Goal: Task Accomplishment & Management: Complete application form

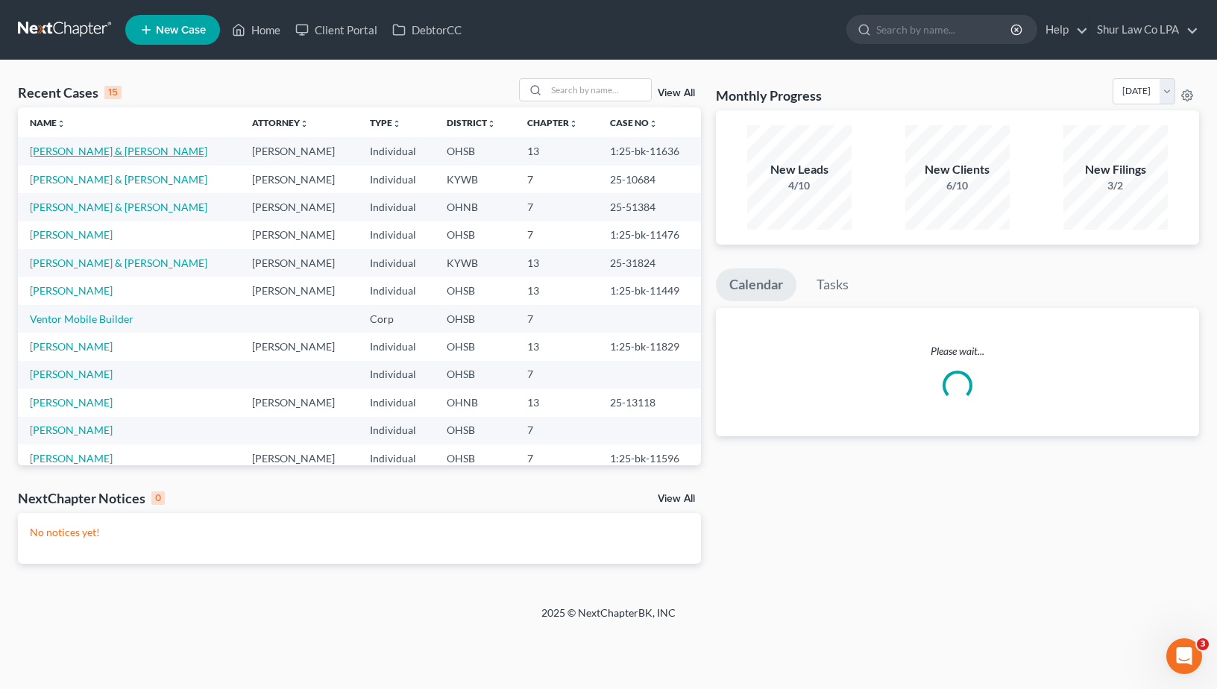
click at [124, 155] on link "[PERSON_NAME] & [PERSON_NAME]" at bounding box center [118, 151] width 177 height 13
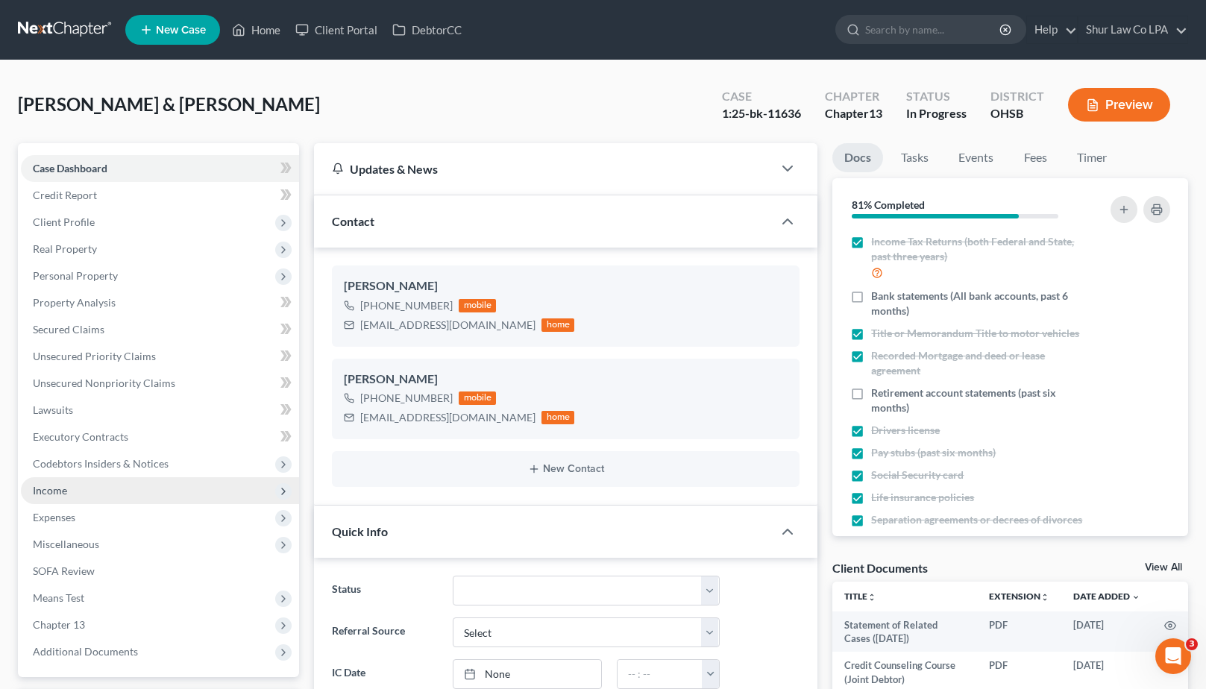
click at [72, 488] on span "Income" at bounding box center [160, 490] width 278 height 27
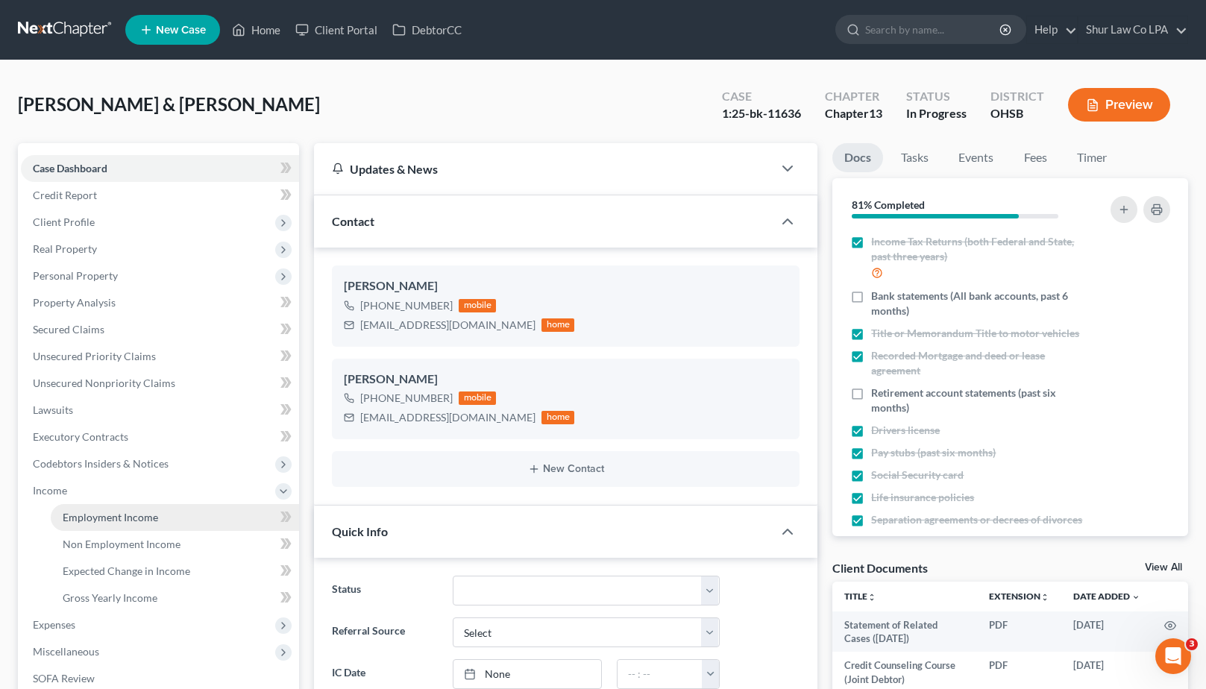
click at [100, 511] on span "Employment Income" at bounding box center [110, 517] width 95 height 13
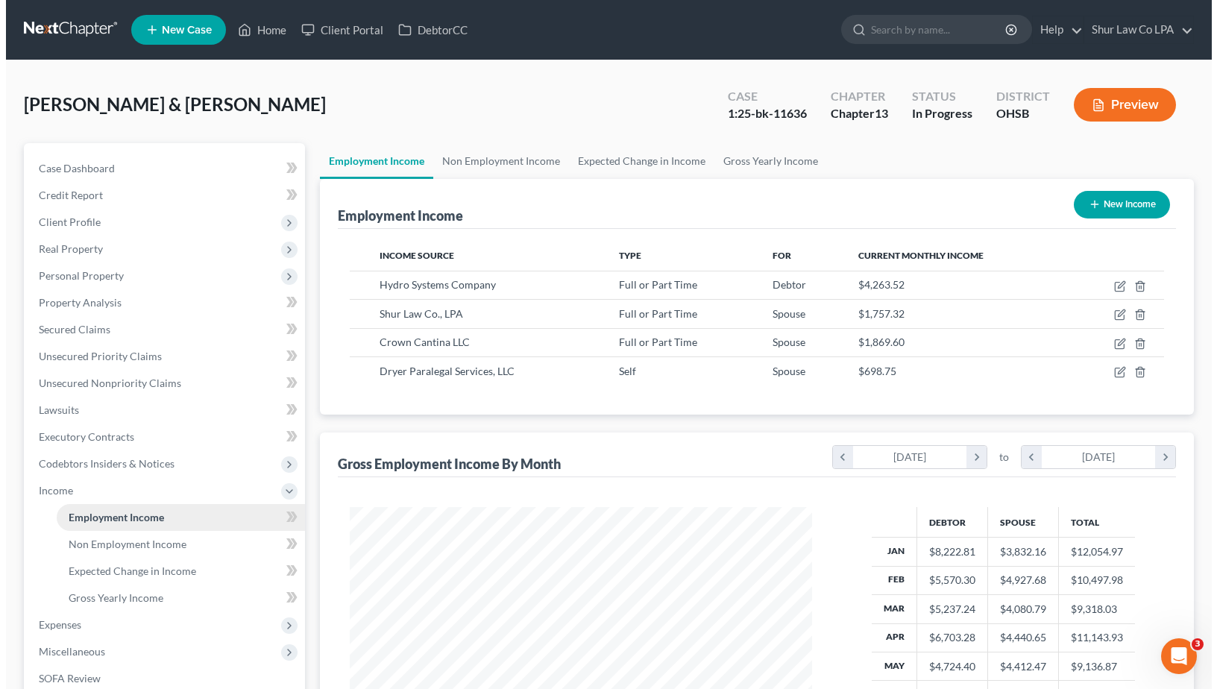
scroll to position [268, 492]
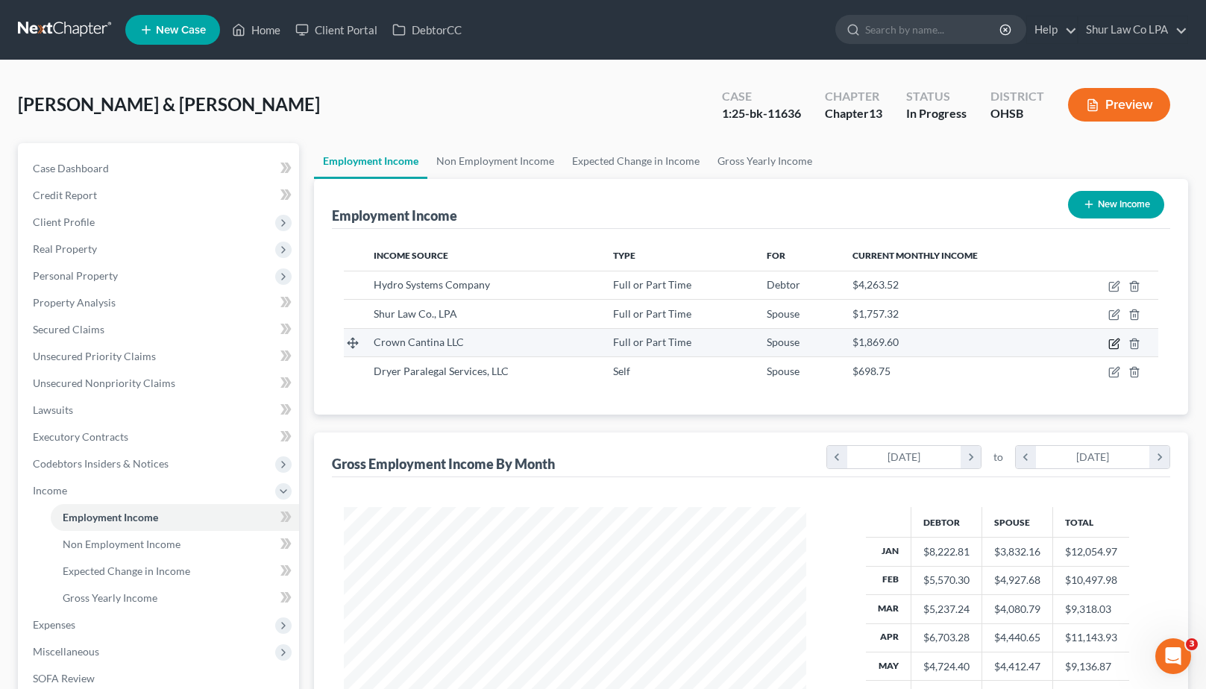
click at [1110, 348] on icon "button" at bounding box center [1113, 343] width 9 height 9
select select "0"
select select "36"
select select "2"
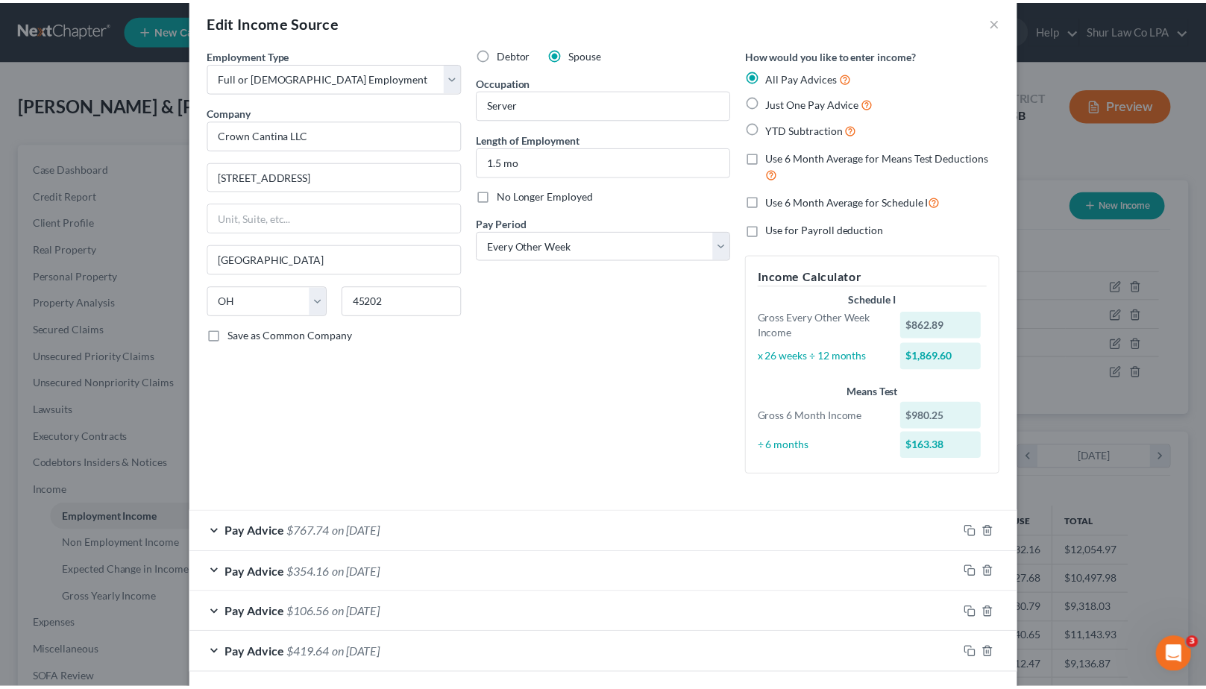
scroll to position [0, 0]
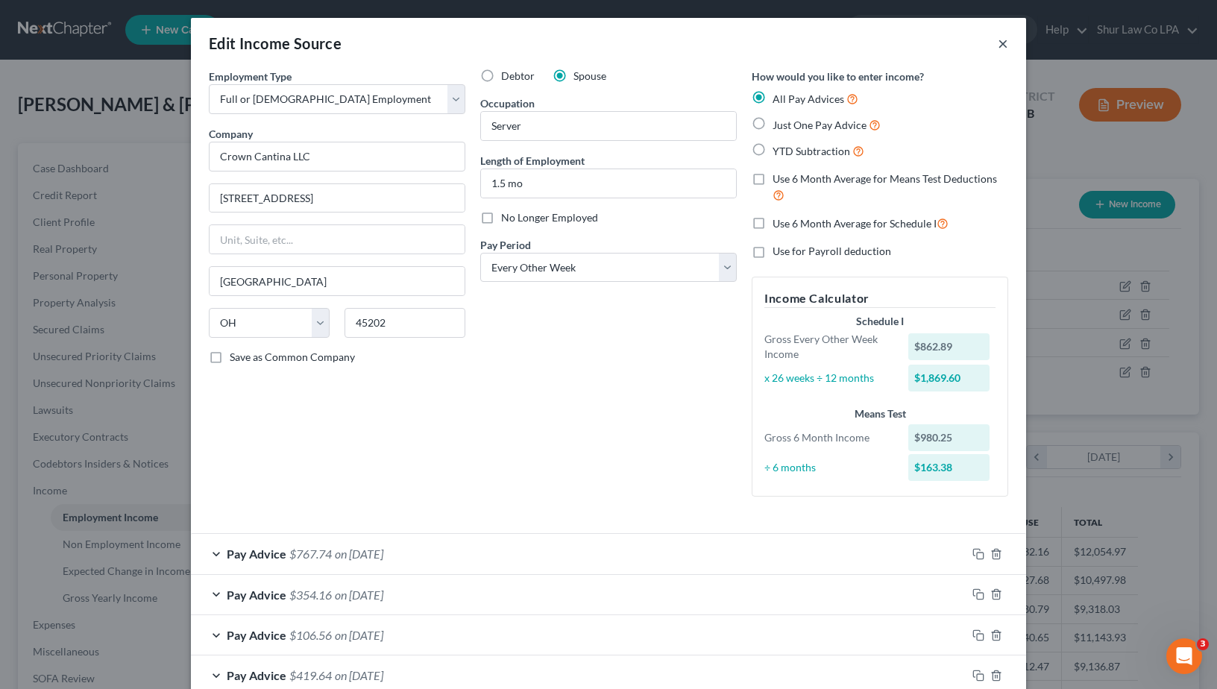
click at [998, 45] on button "×" at bounding box center [1003, 43] width 10 height 18
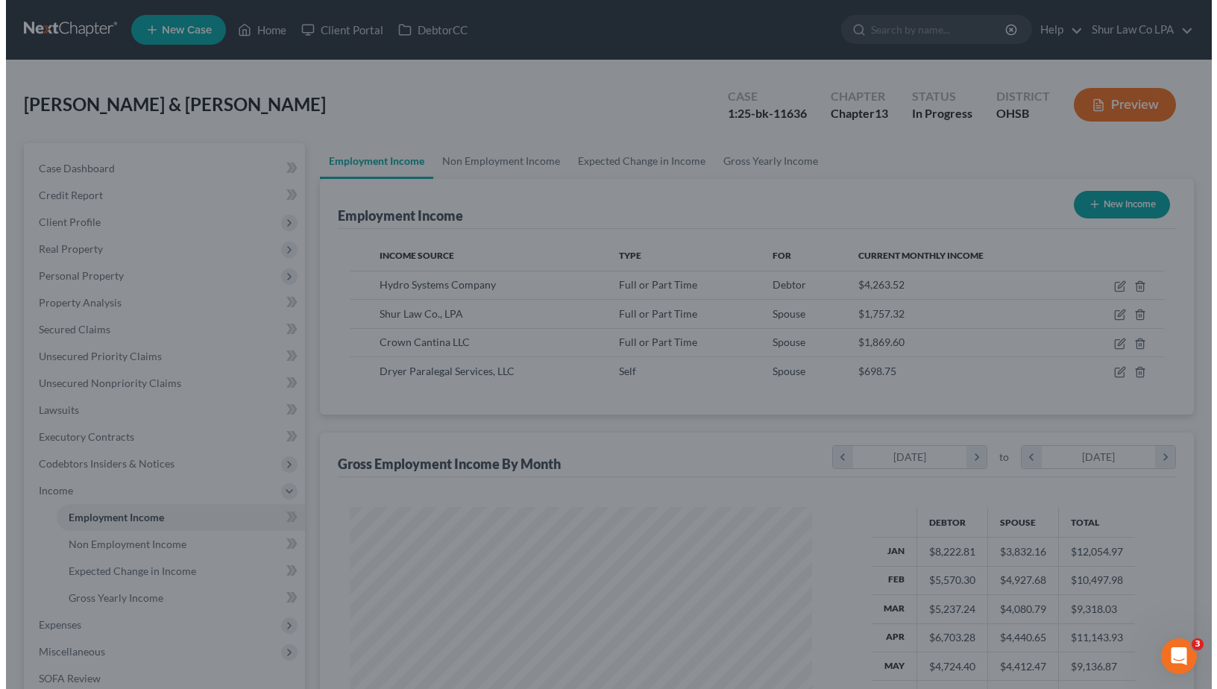
scroll to position [745351, 745126]
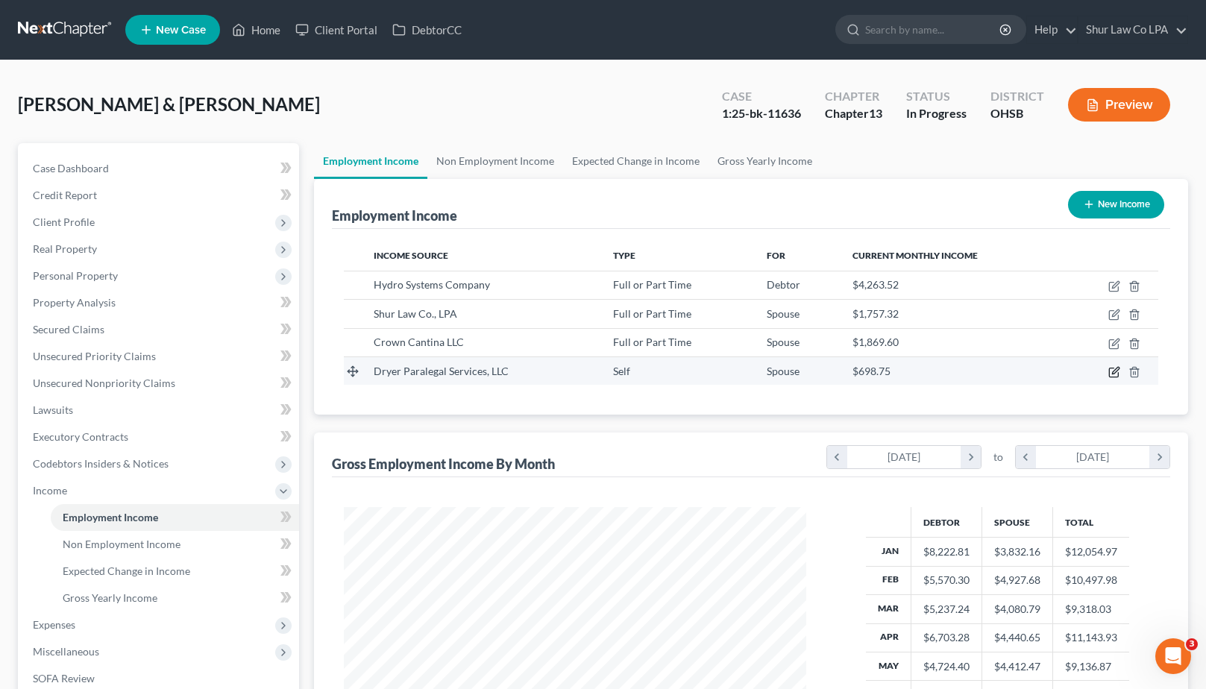
click at [1110, 371] on icon "button" at bounding box center [1114, 372] width 12 height 12
select select "1"
select select "36"
select select "2"
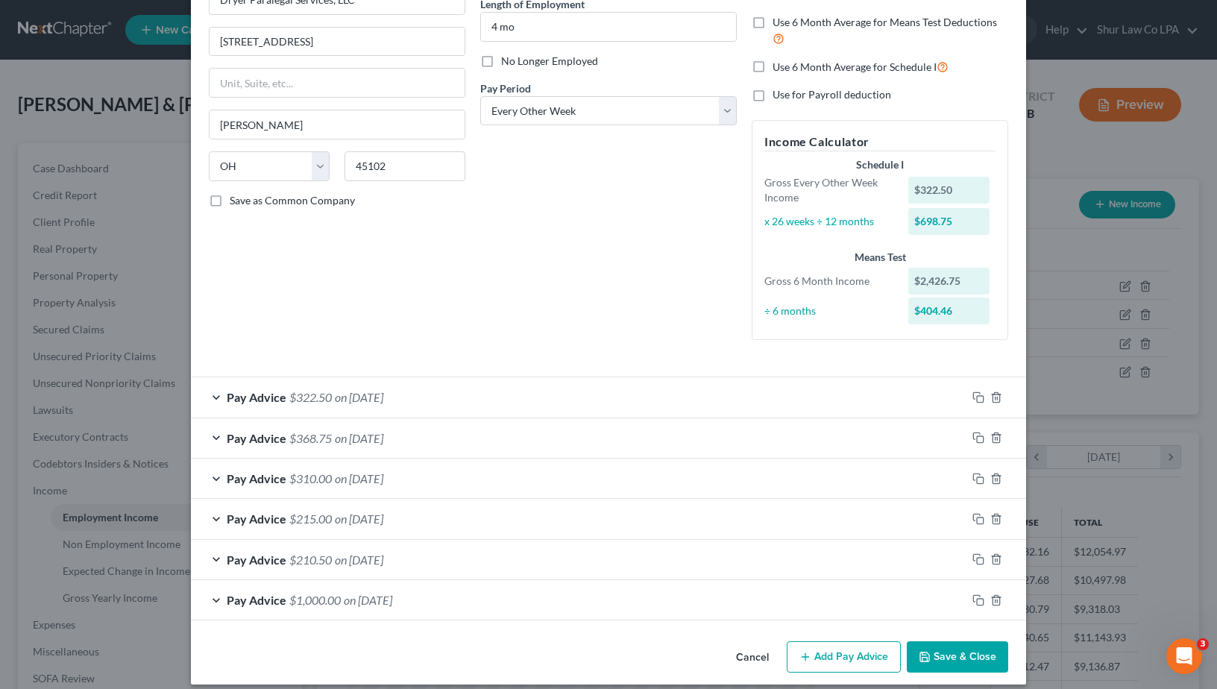
scroll to position [170, 0]
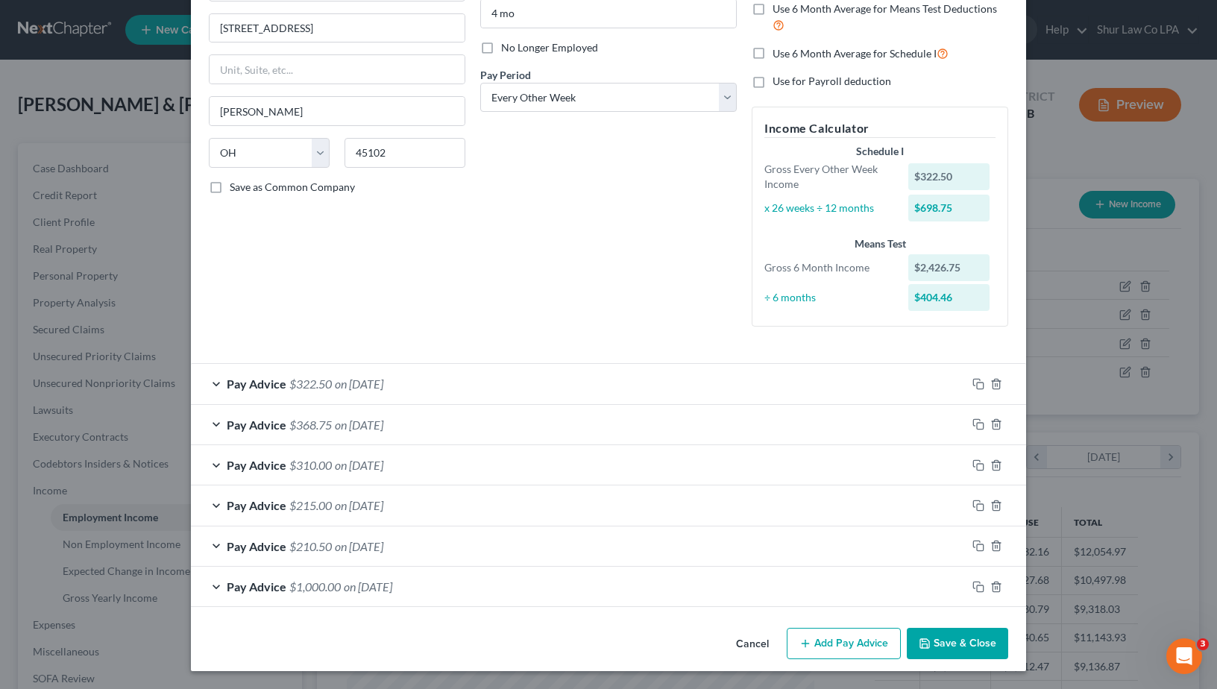
click at [862, 580] on div "Pay Advice $1,000.00 on [DATE]" at bounding box center [578, 587] width 775 height 40
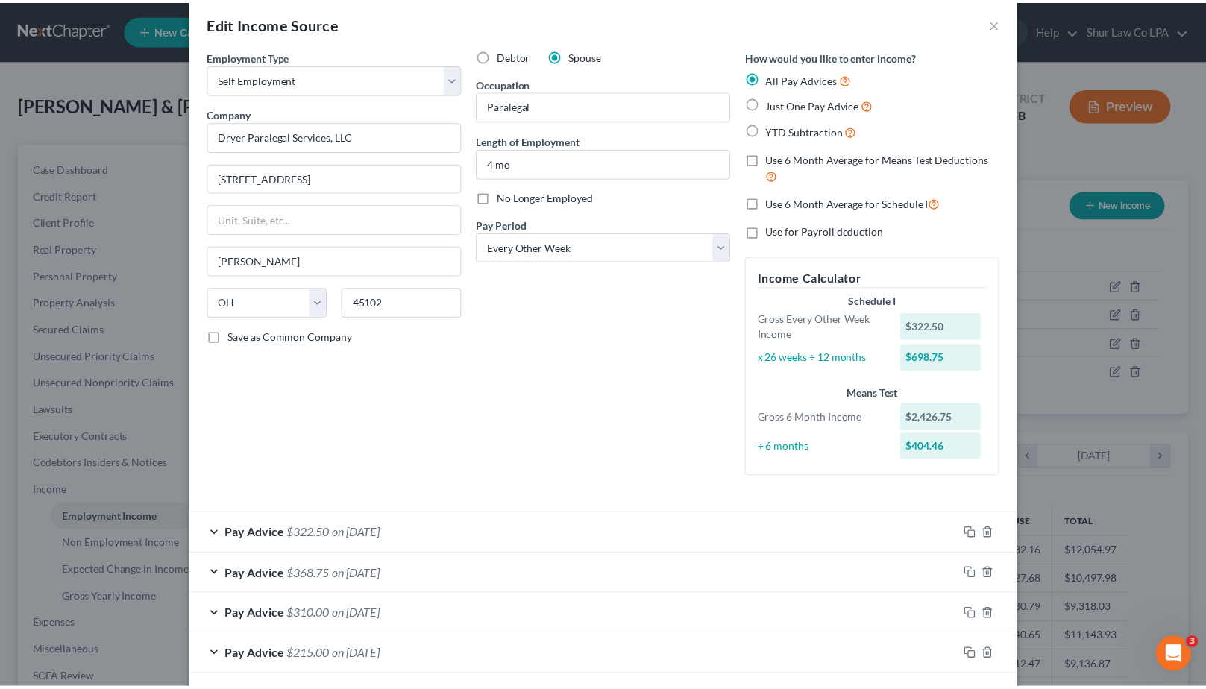
scroll to position [0, 0]
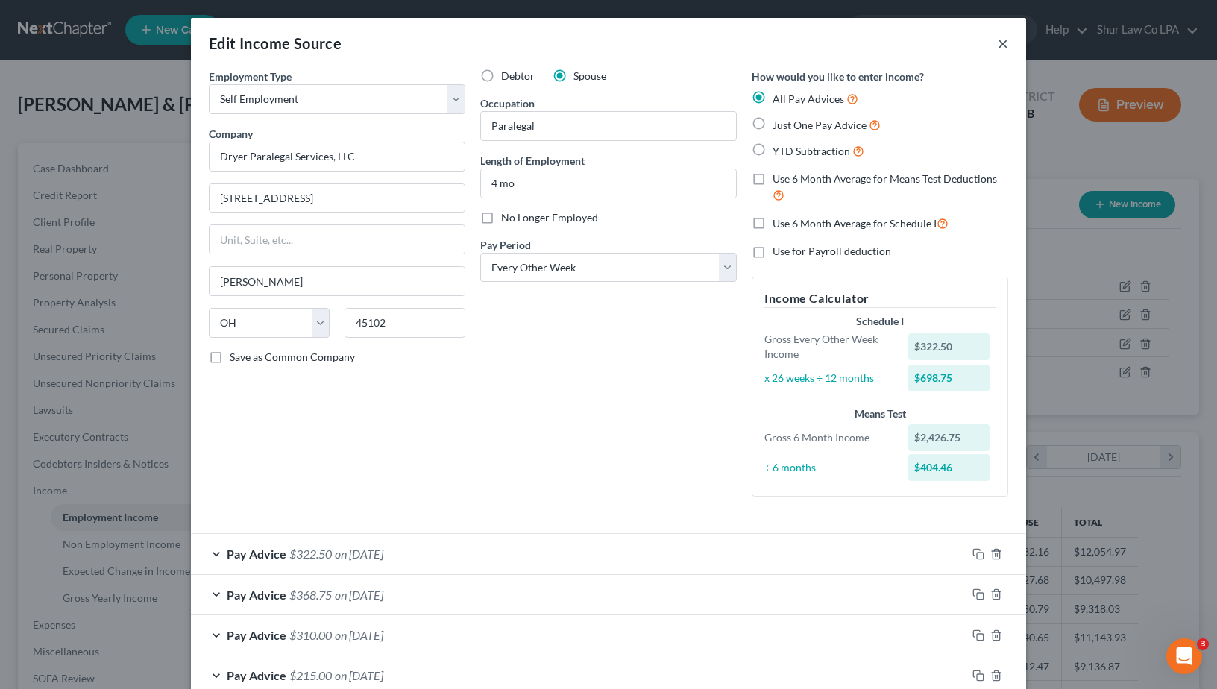
click at [998, 43] on button "×" at bounding box center [1003, 43] width 10 height 18
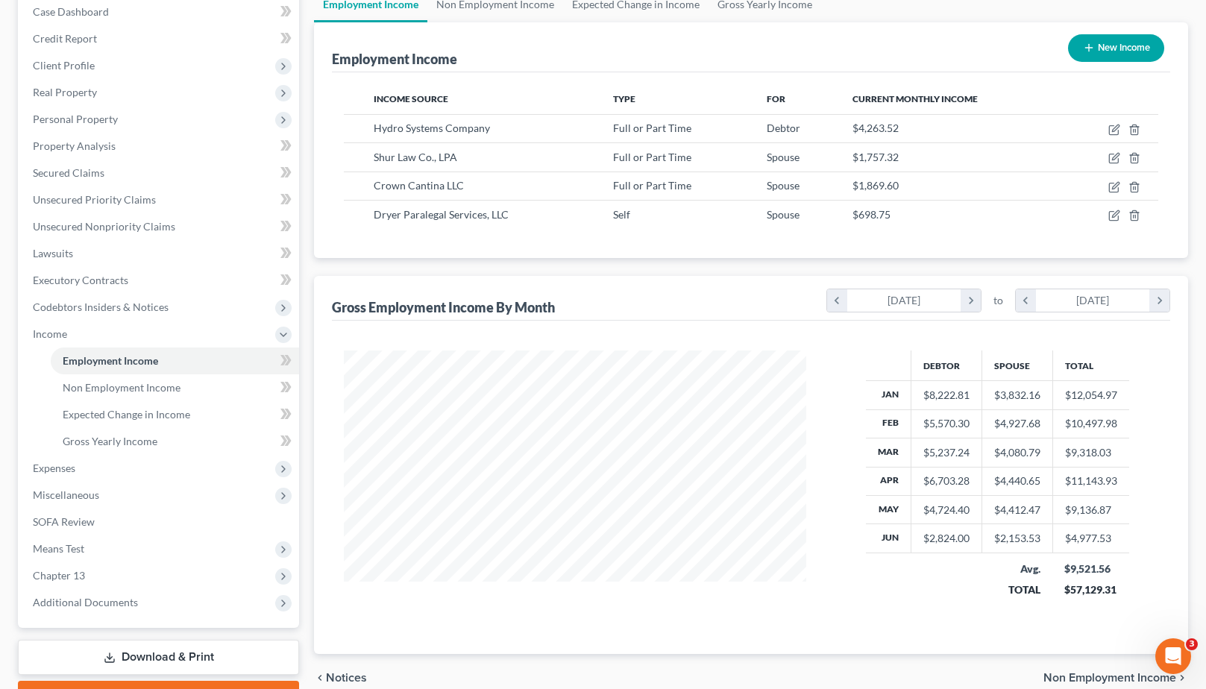
scroll to position [167, 0]
